Goal: Check status: Check status

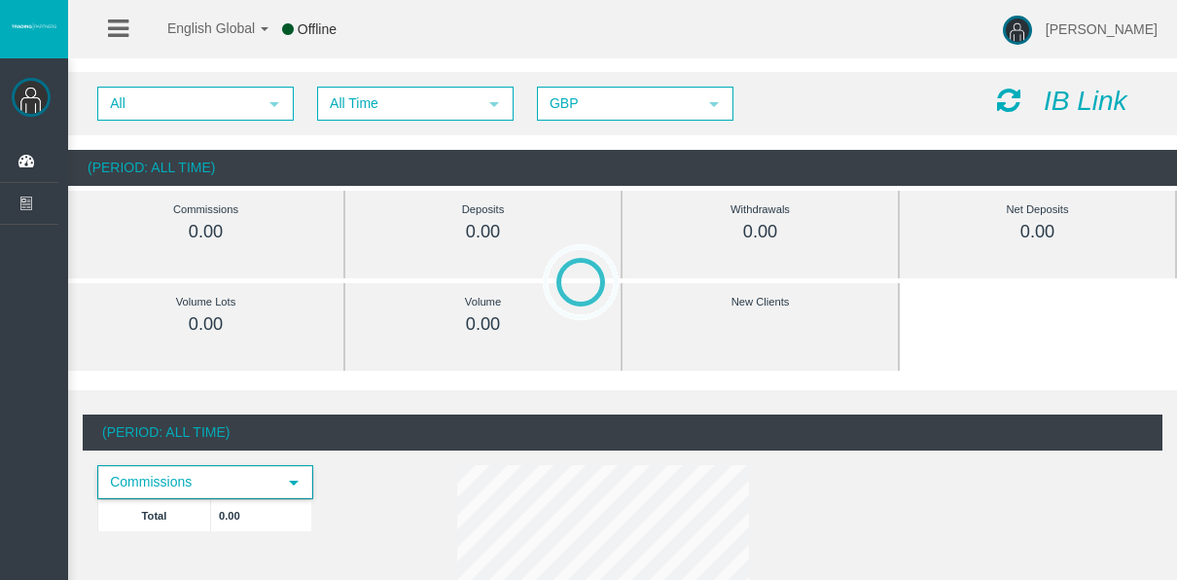
click at [252, 490] on span "Commissions" at bounding box center [187, 482] width 177 height 30
click at [373, 86] on div "All select All Time select 5 GBP select GBP IB Link" at bounding box center [622, 103] width 1109 height 63
click at [387, 117] on span "All Time" at bounding box center [398, 104] width 158 height 30
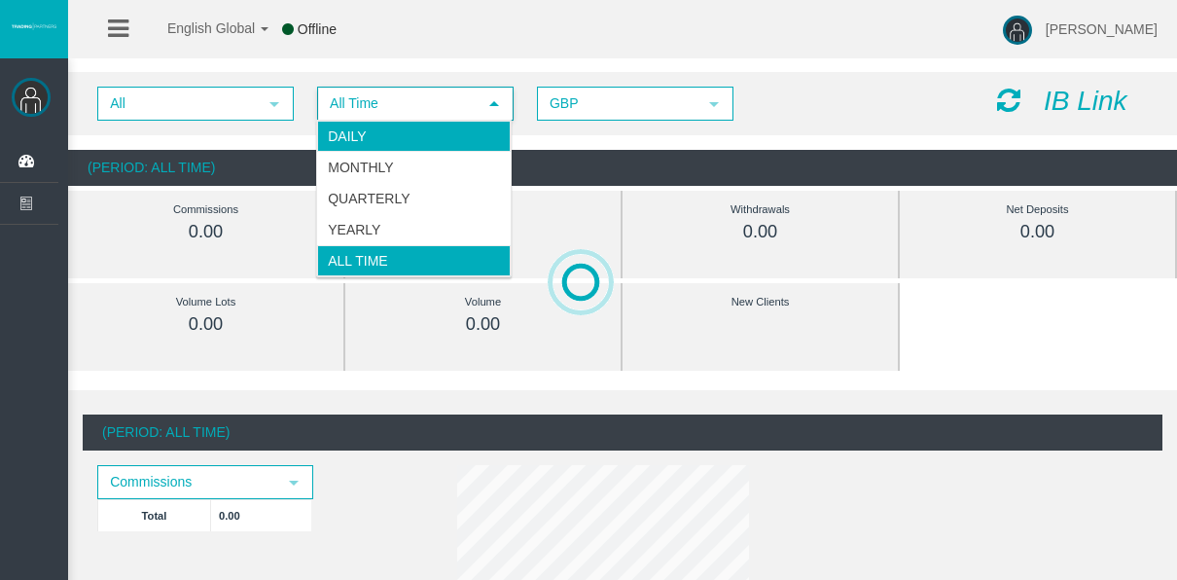
click at [363, 129] on li "Daily" at bounding box center [414, 136] width 194 height 31
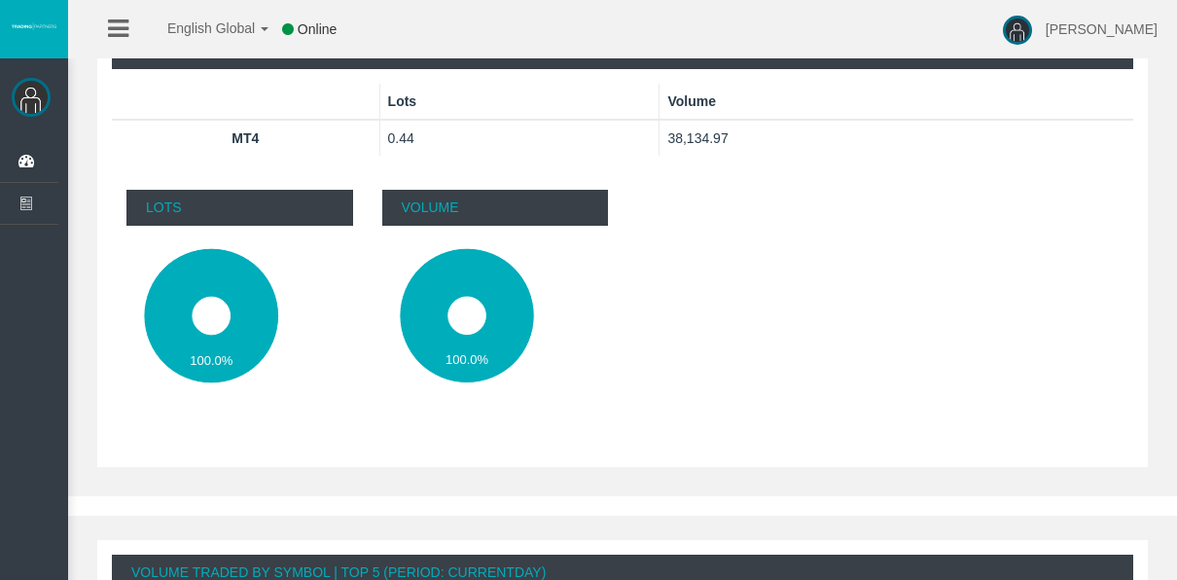
scroll to position [828, 0]
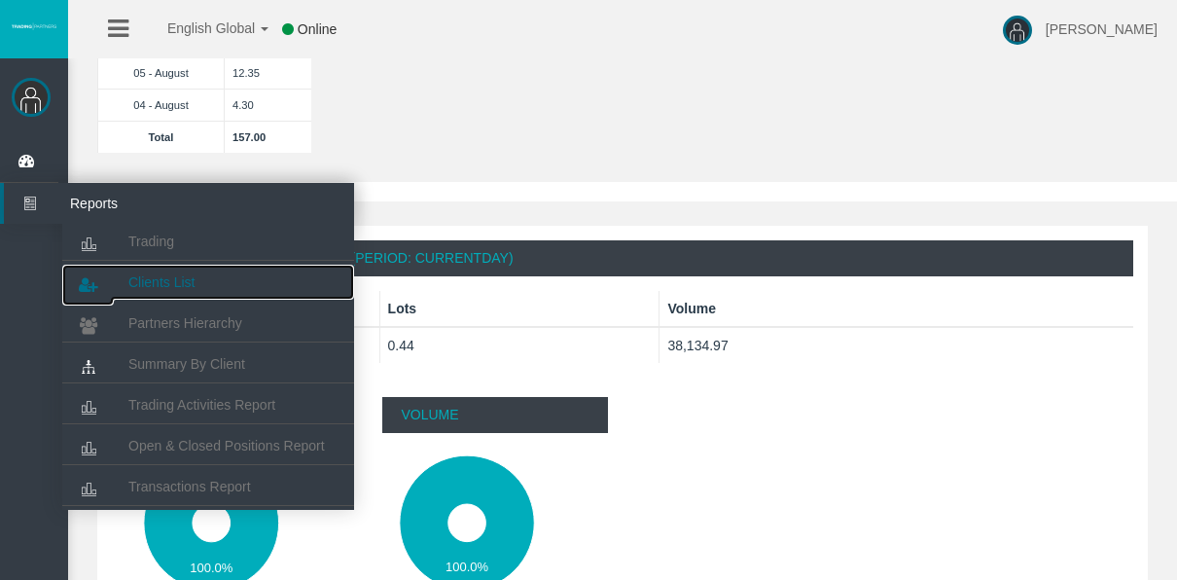
click at [129, 275] on span "Clients List" at bounding box center [161, 282] width 66 height 16
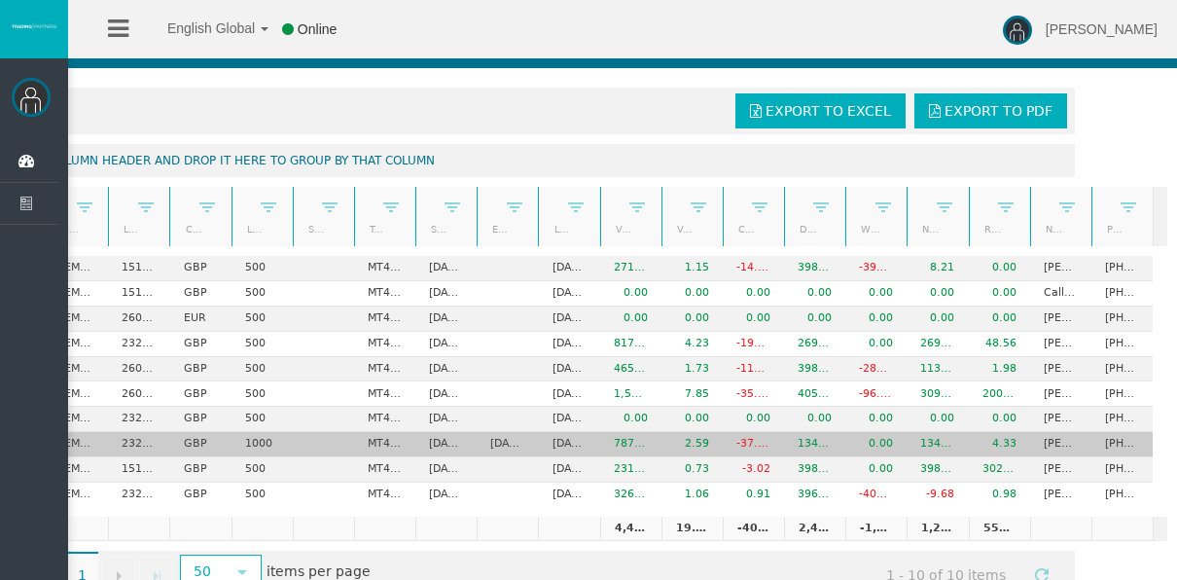
scroll to position [80, 0]
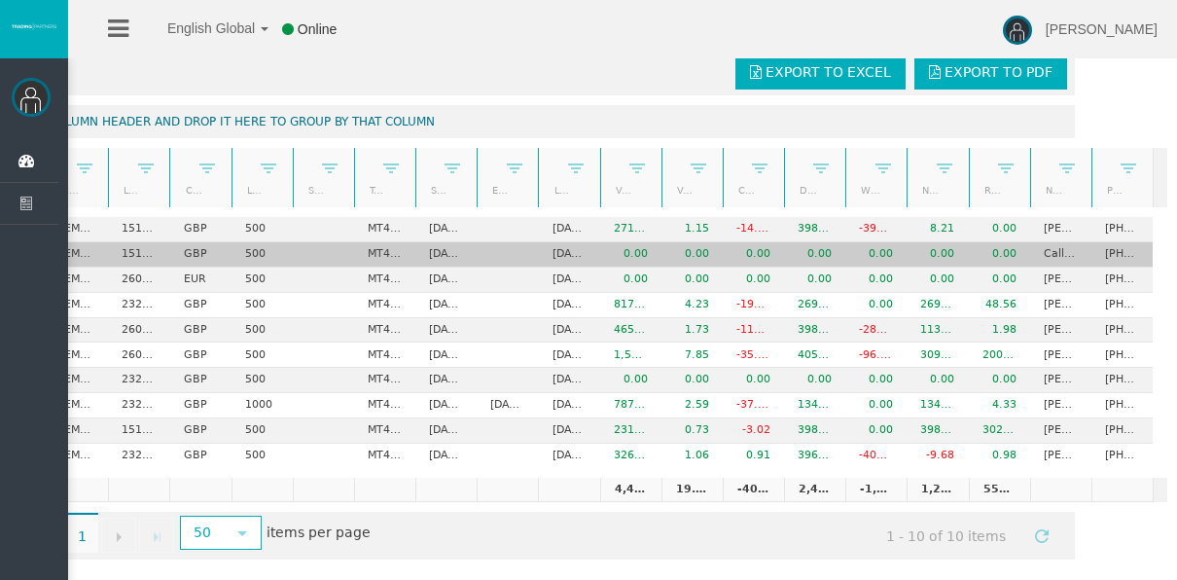
drag, startPoint x: 297, startPoint y: 267, endPoint x: 260, endPoint y: 248, distance: 41.3
click at [260, 248] on td "500" at bounding box center [262, 254] width 61 height 25
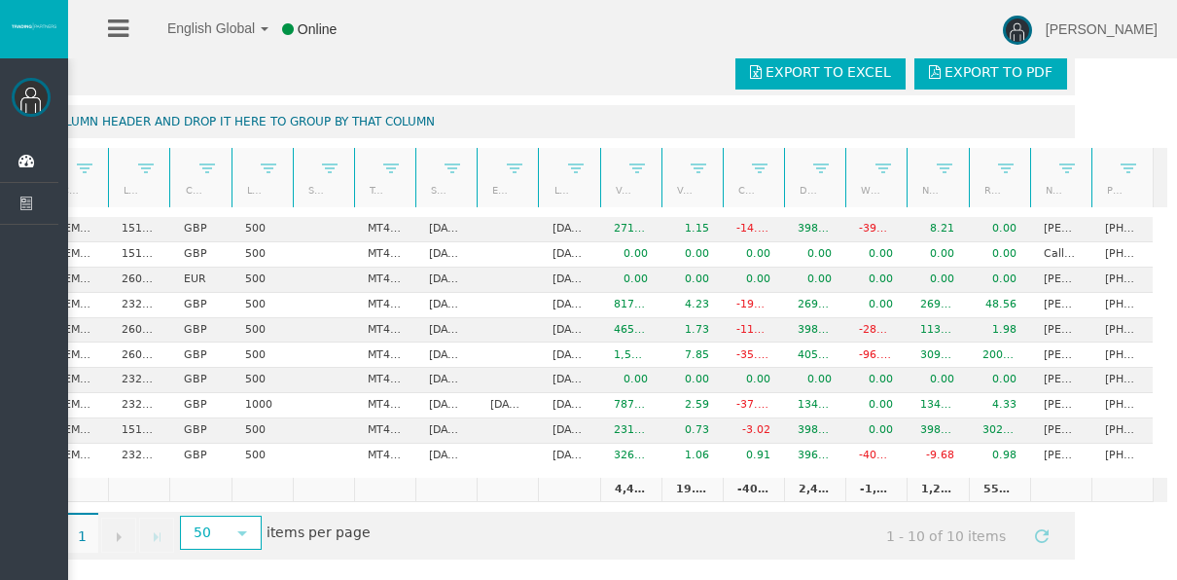
drag, startPoint x: 458, startPoint y: 568, endPoint x: 381, endPoint y: 575, distance: 77.2
click at [381, 575] on div "[PERSON_NAME] Dashboard Reports Trading Clients List" at bounding box center [605, 255] width 1143 height 649
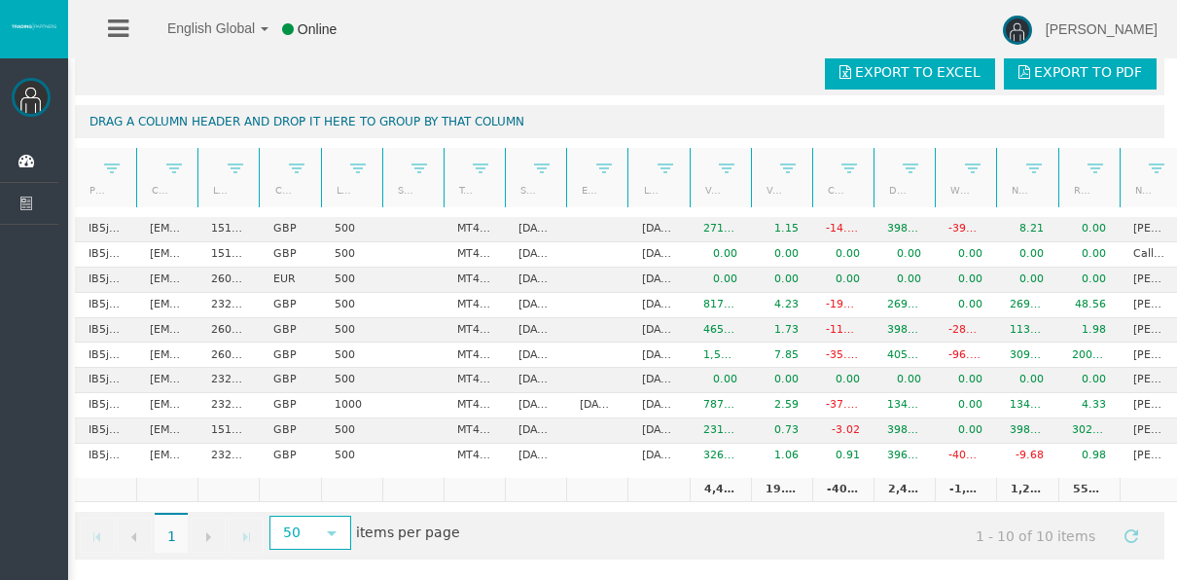
scroll to position [0, 0]
